Goal: Transaction & Acquisition: Register for event/course

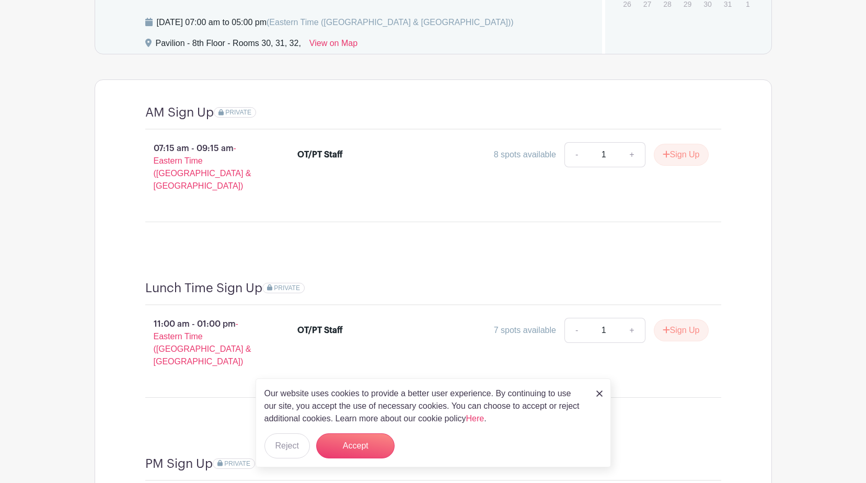
scroll to position [788, 0]
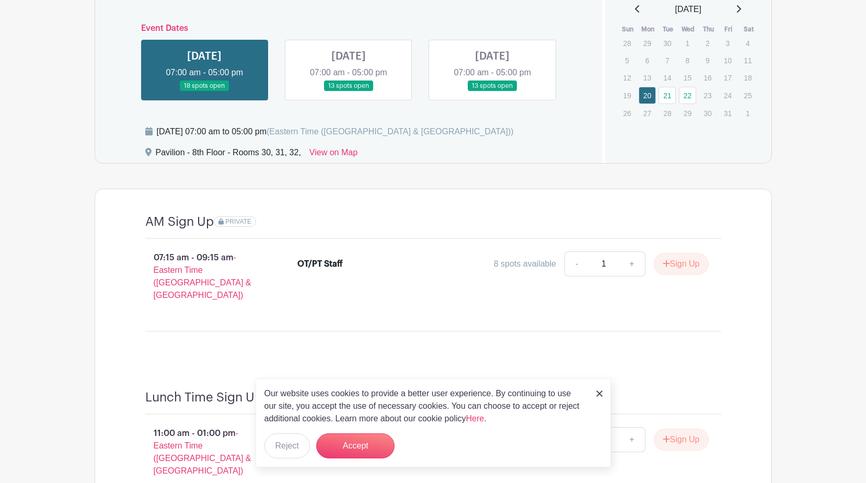
click at [349, 91] on link at bounding box center [349, 91] width 0 height 0
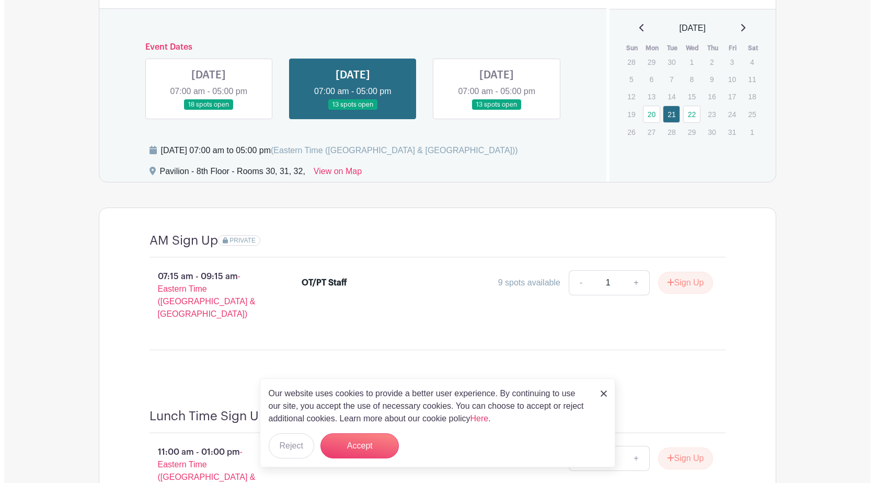
scroll to position [788, 0]
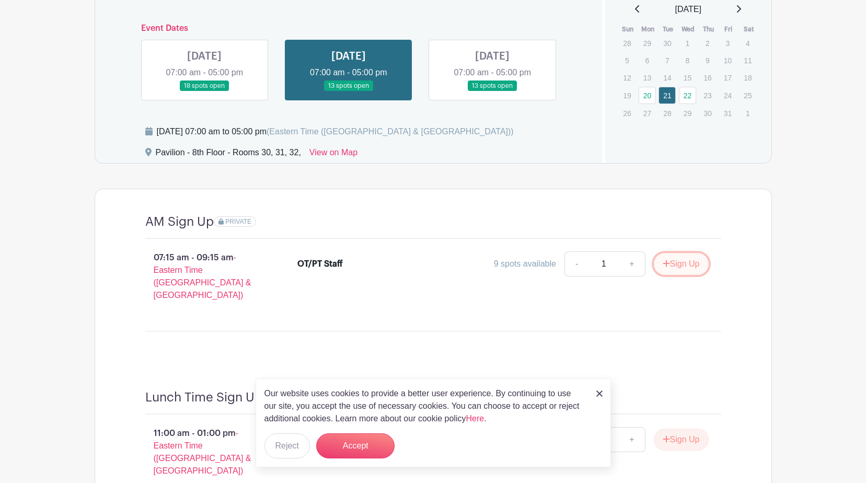
click at [677, 264] on button "Sign Up" at bounding box center [681, 264] width 55 height 22
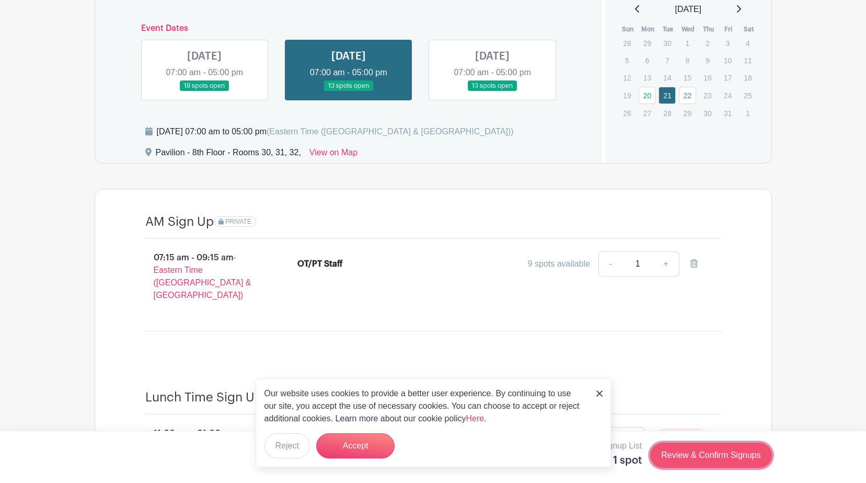
click at [725, 463] on link "Review & Confirm Signups" at bounding box center [710, 455] width 121 height 25
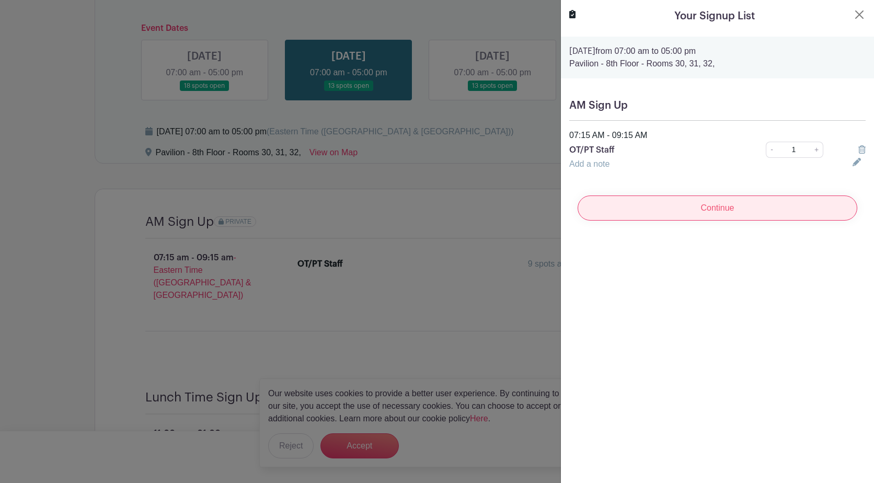
click at [718, 212] on input "Continue" at bounding box center [717, 207] width 280 height 25
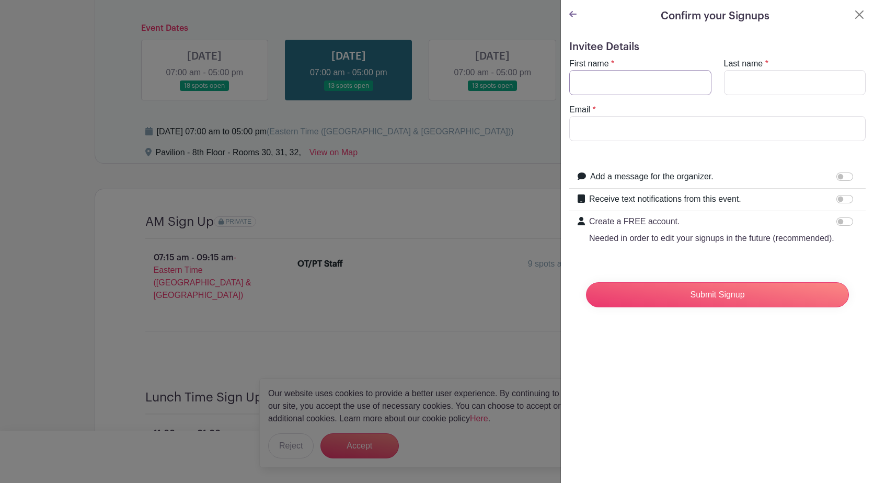
click at [604, 80] on input "First name" at bounding box center [640, 82] width 142 height 25
type input "[PERSON_NAME]"
type input "[EMAIL_ADDRESS][DOMAIN_NAME]"
click at [757, 439] on div "Confirm your Signups Invitee Details First name * [PERSON_NAME] Last name * [PE…" at bounding box center [717, 241] width 314 height 483
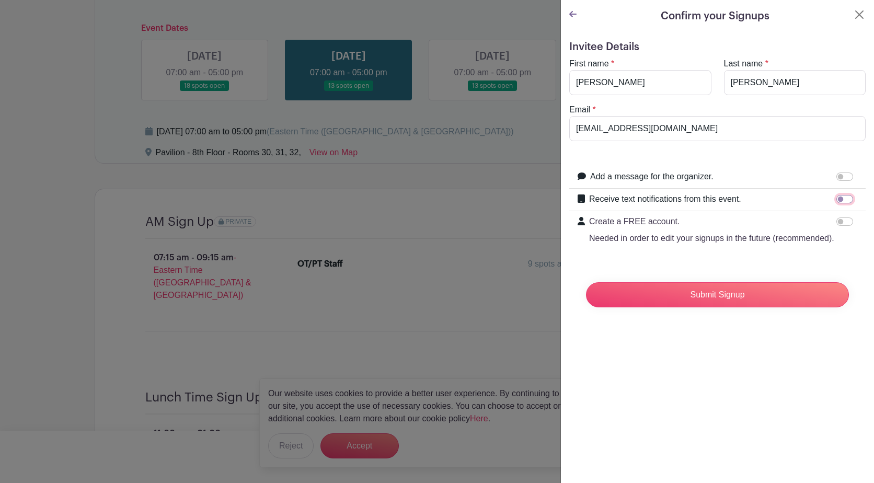
click at [840, 200] on input "Receive text notifications from this event." at bounding box center [844, 199] width 17 height 8
checkbox input "true"
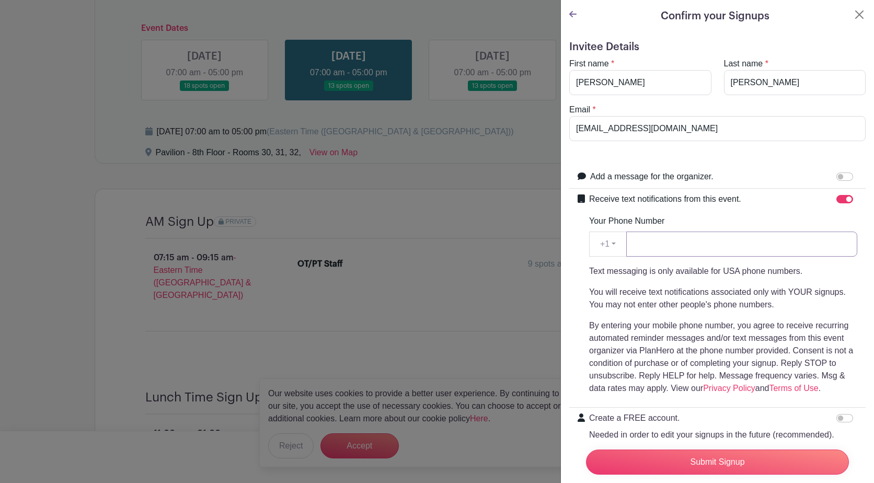
click at [702, 247] on input "Your Phone Number" at bounding box center [741, 243] width 231 height 25
type input "8062901794"
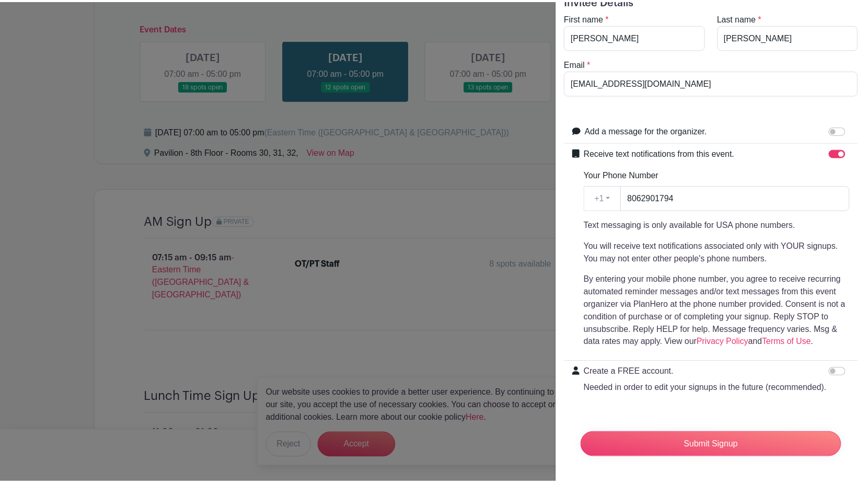
scroll to position [66, 0]
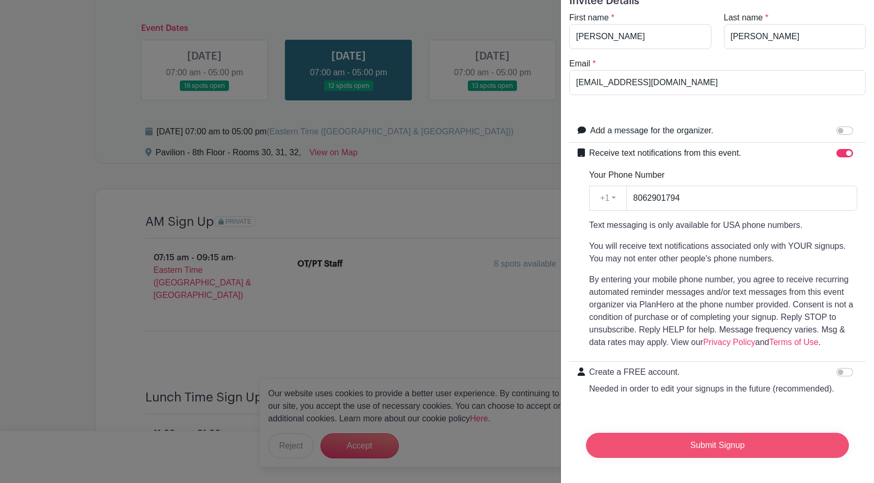
click at [710, 444] on input "Submit Signup" at bounding box center [717, 445] width 263 height 25
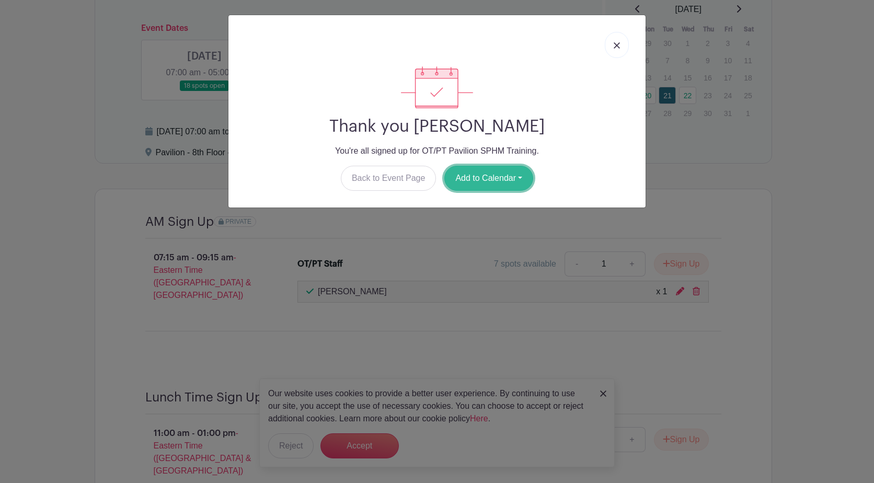
click at [526, 179] on button "Add to Calendar" at bounding box center [488, 178] width 89 height 25
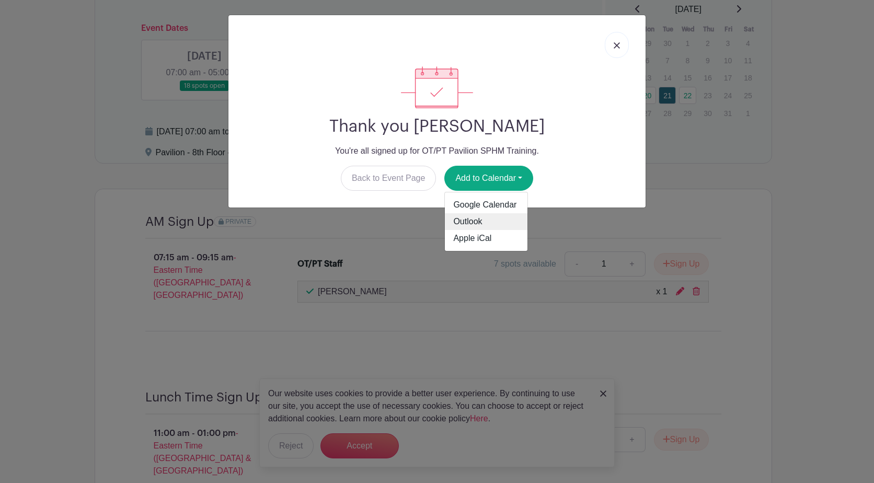
click at [478, 218] on link "Outlook" at bounding box center [486, 221] width 83 height 17
click at [618, 49] on link at bounding box center [617, 45] width 24 height 26
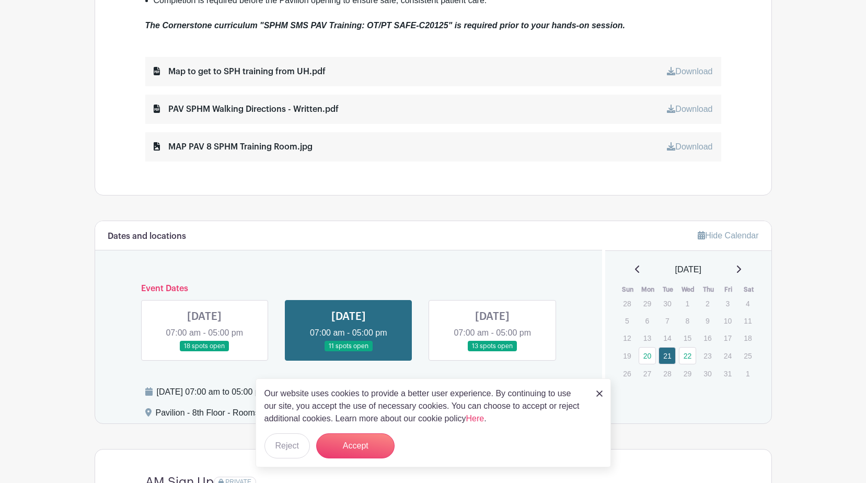
scroll to position [684, 0]
